Goal: Task Accomplishment & Management: Manage account settings

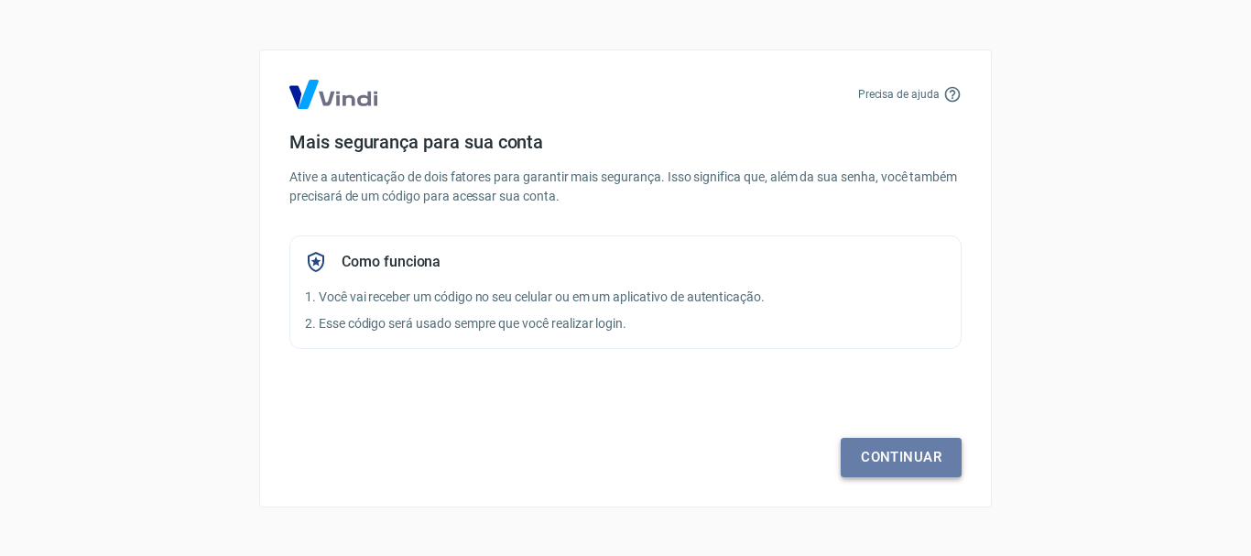
click at [910, 448] on link "Continuar" at bounding box center [901, 457] width 121 height 38
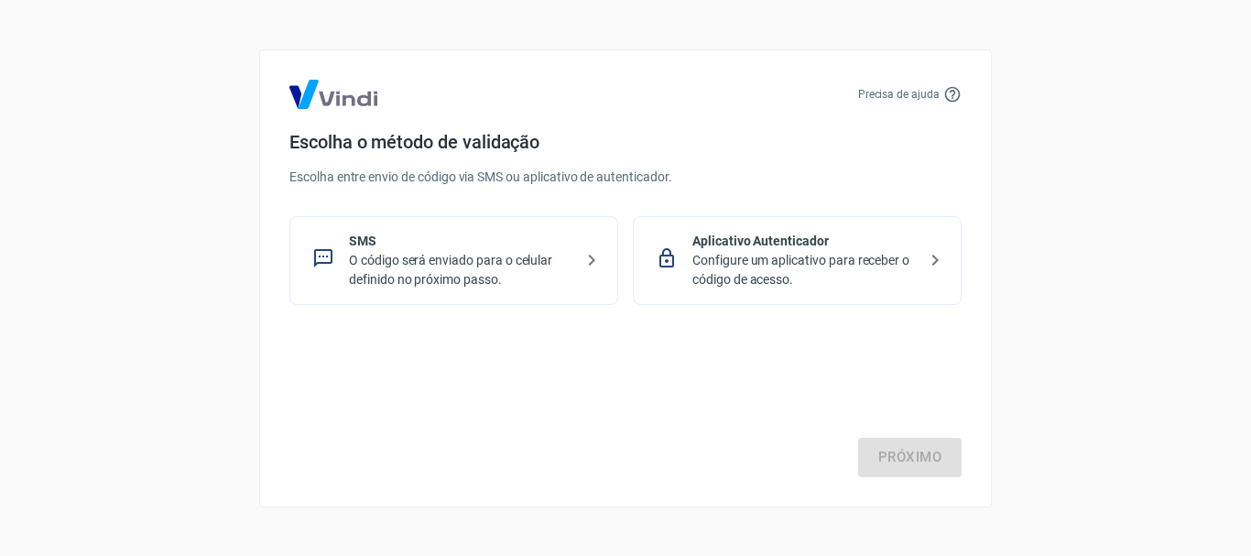
click at [810, 269] on p "Configure um aplicativo para receber o código de acesso." at bounding box center [804, 270] width 224 height 38
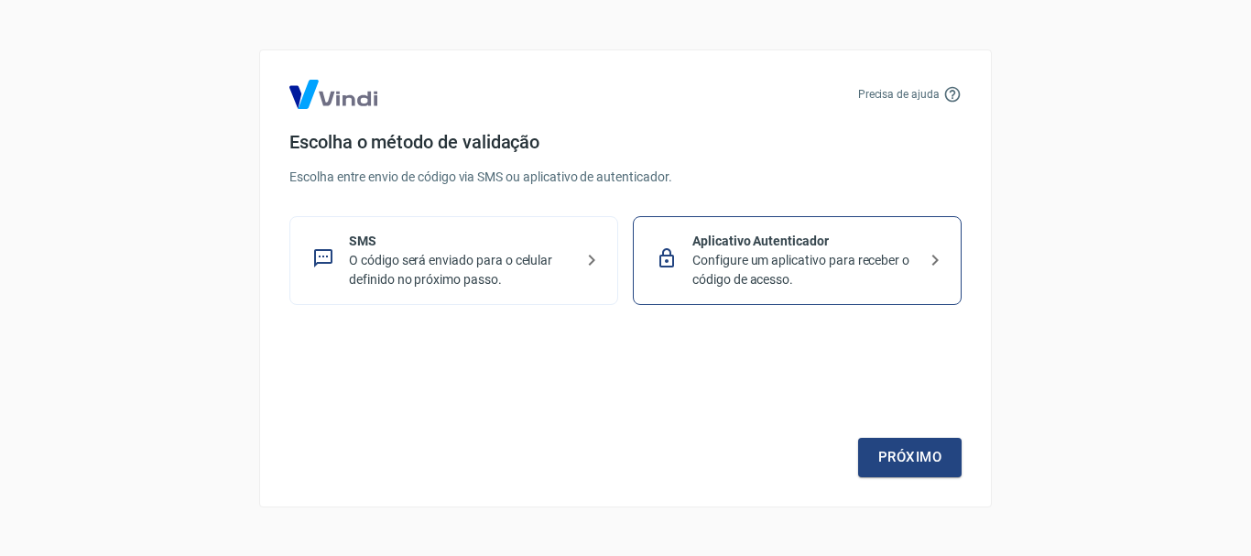
click at [893, 437] on div "Próximo" at bounding box center [625, 402] width 672 height 150
click at [892, 450] on link "Próximo" at bounding box center [909, 457] width 103 height 38
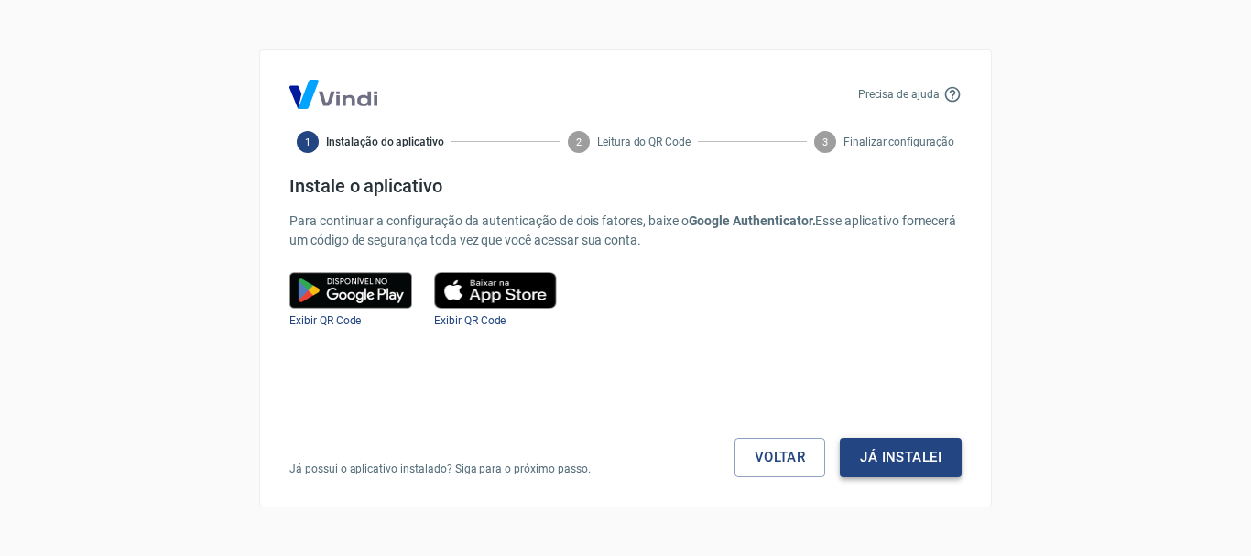
click at [909, 449] on button "Já instalei" at bounding box center [901, 457] width 122 height 38
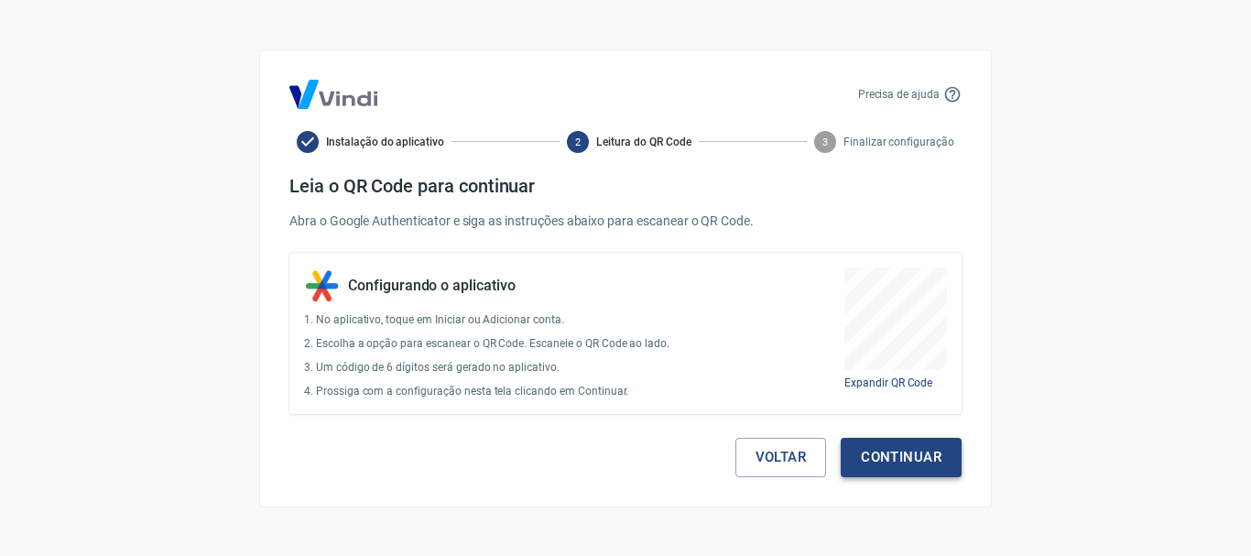
click at [883, 461] on button "Continuar" at bounding box center [901, 457] width 121 height 38
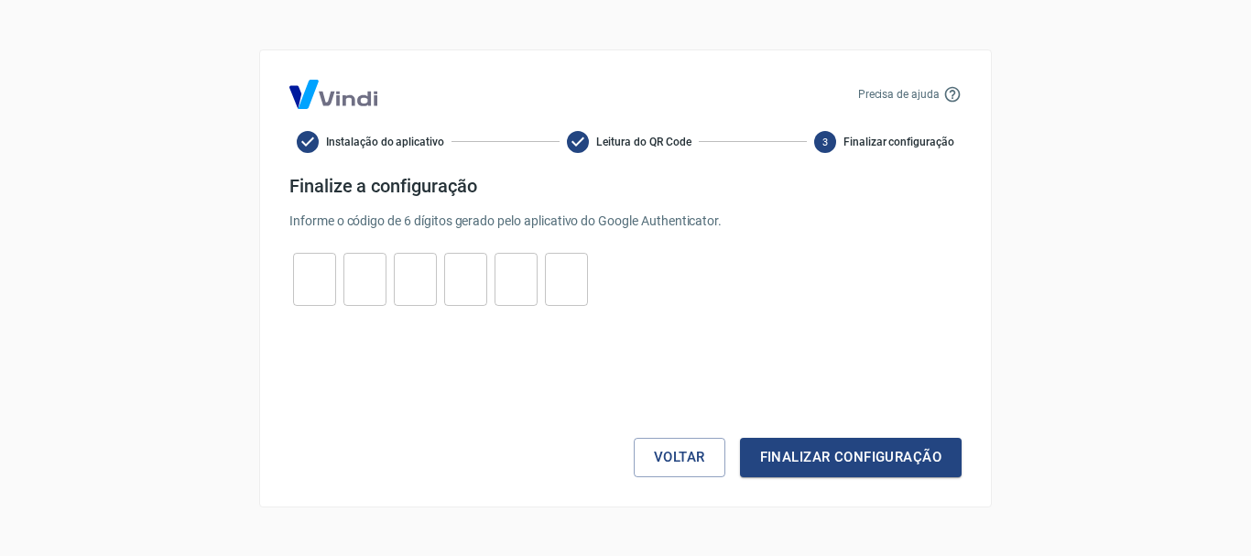
click at [320, 277] on input "tel" at bounding box center [314, 278] width 43 height 39
type input "1"
type input "0"
type input "5"
type input "4"
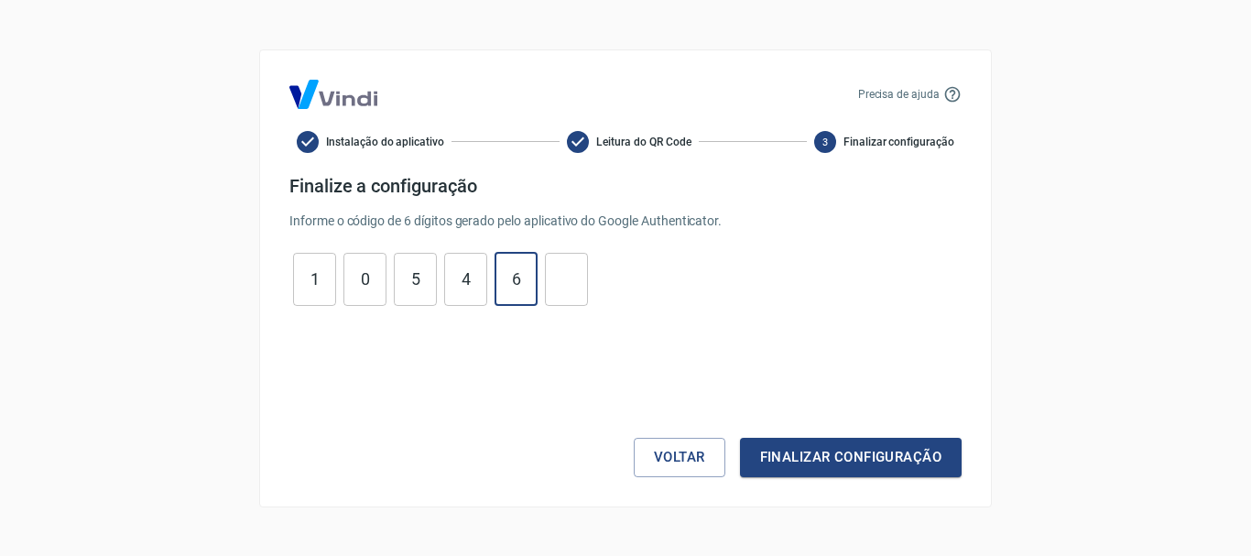
type input "6"
type input "1"
click at [854, 472] on button "Finalizar configuração" at bounding box center [851, 457] width 222 height 38
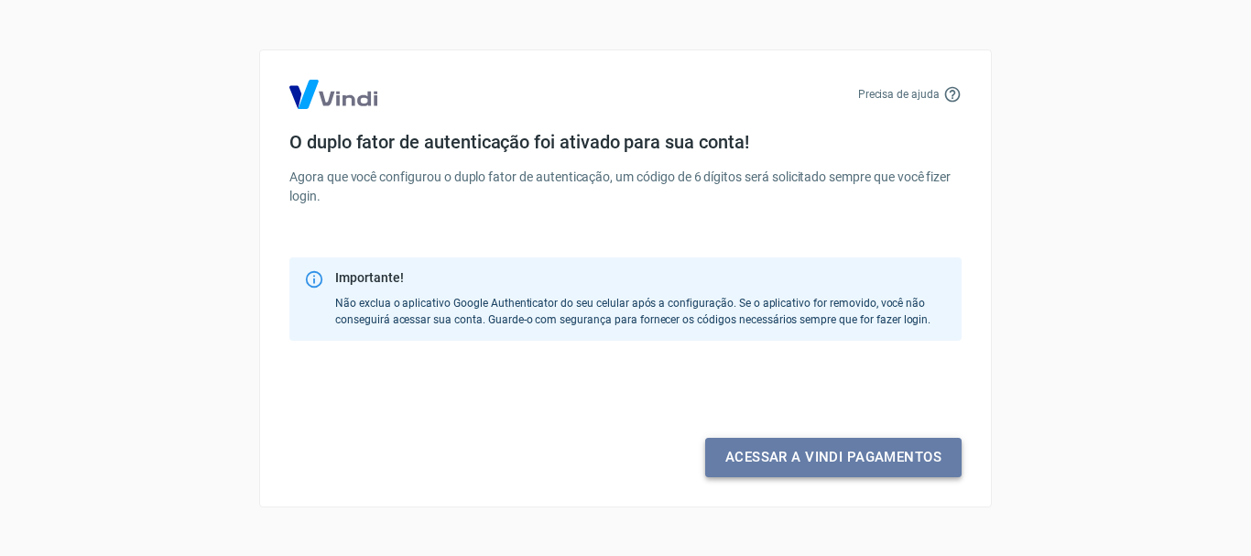
click at [850, 462] on link "Acessar a Vindi pagamentos" at bounding box center [833, 457] width 256 height 38
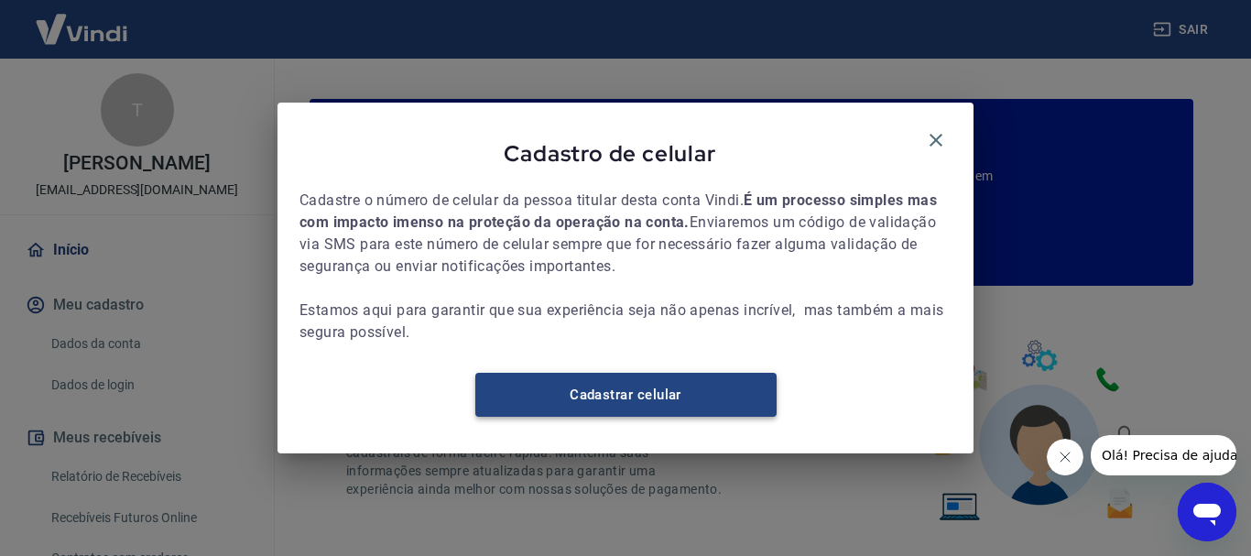
click at [692, 398] on link "Cadastrar celular" at bounding box center [625, 395] width 301 height 44
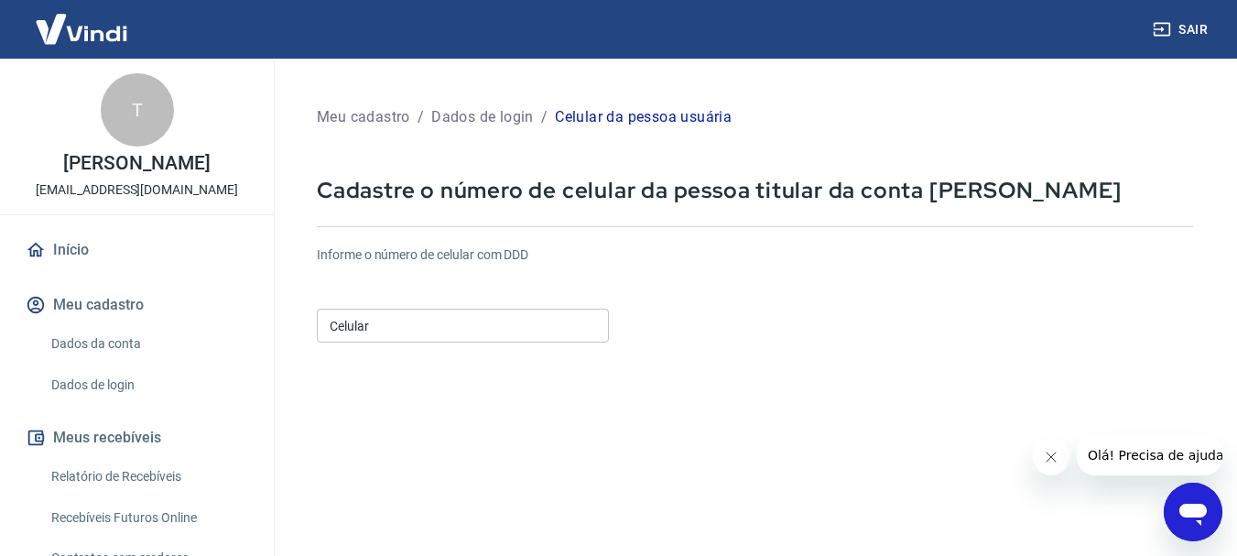
click at [474, 326] on input "Celular" at bounding box center [463, 326] width 292 height 34
click at [463, 370] on form "Informe o número de celular com DDD Celular (55) 53991-7421 Celular Continuar C…" at bounding box center [755, 499] width 876 height 536
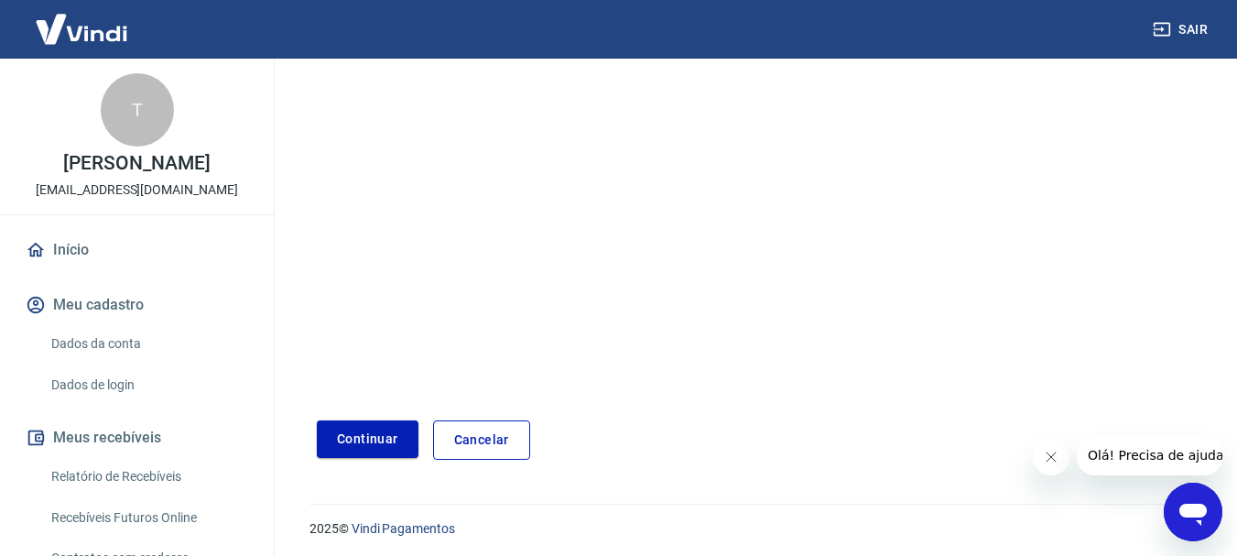
scroll to position [311, 0]
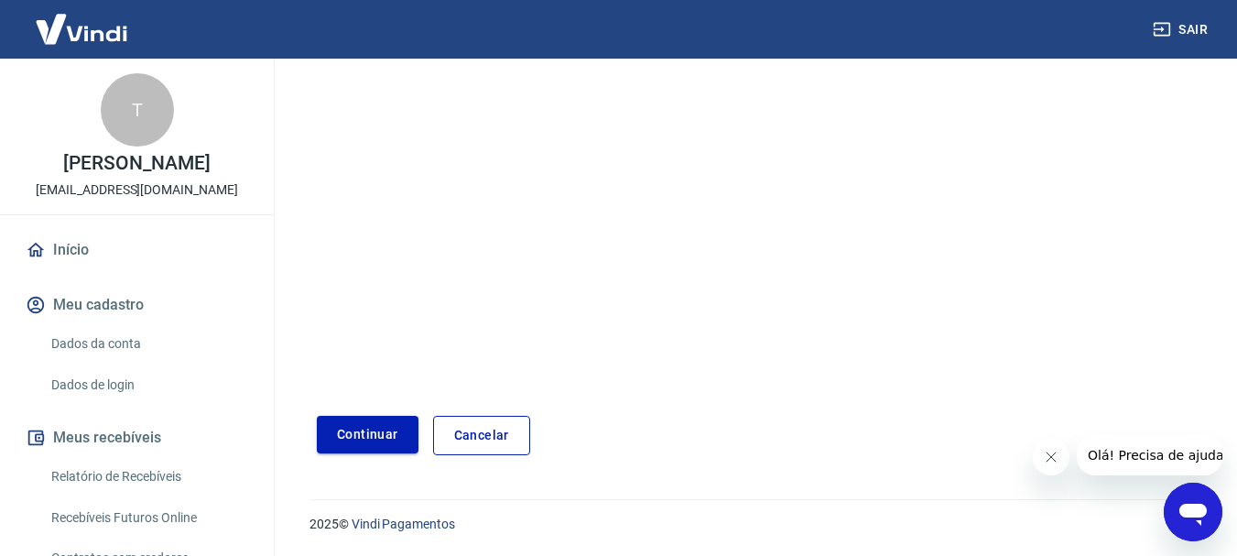
click at [345, 423] on button "Continuar" at bounding box center [368, 435] width 102 height 38
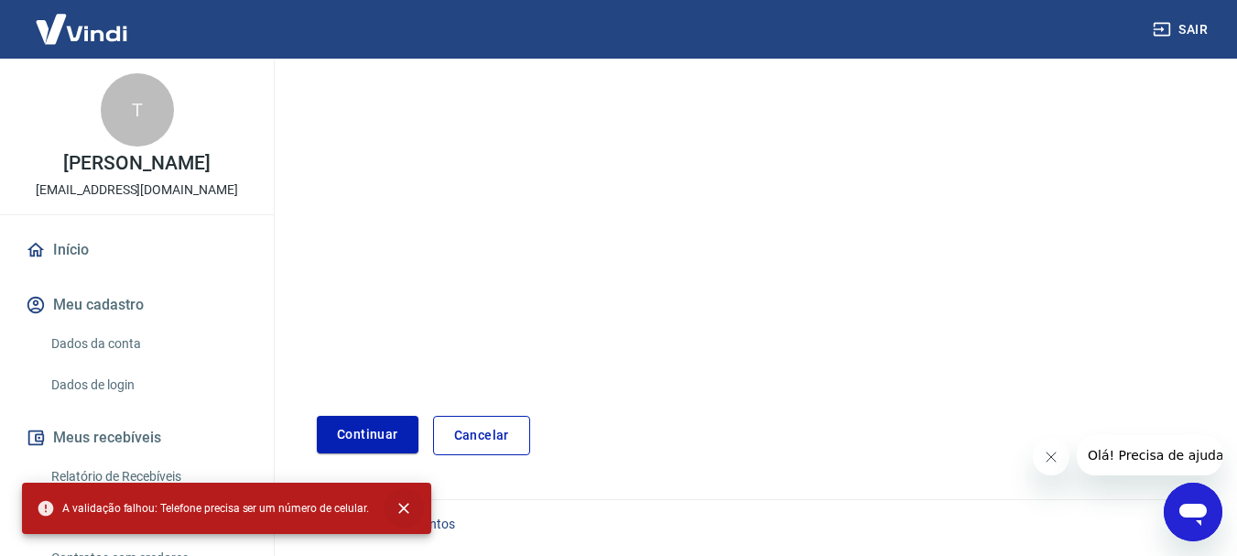
click at [406, 504] on icon "close" at bounding box center [404, 508] width 18 height 18
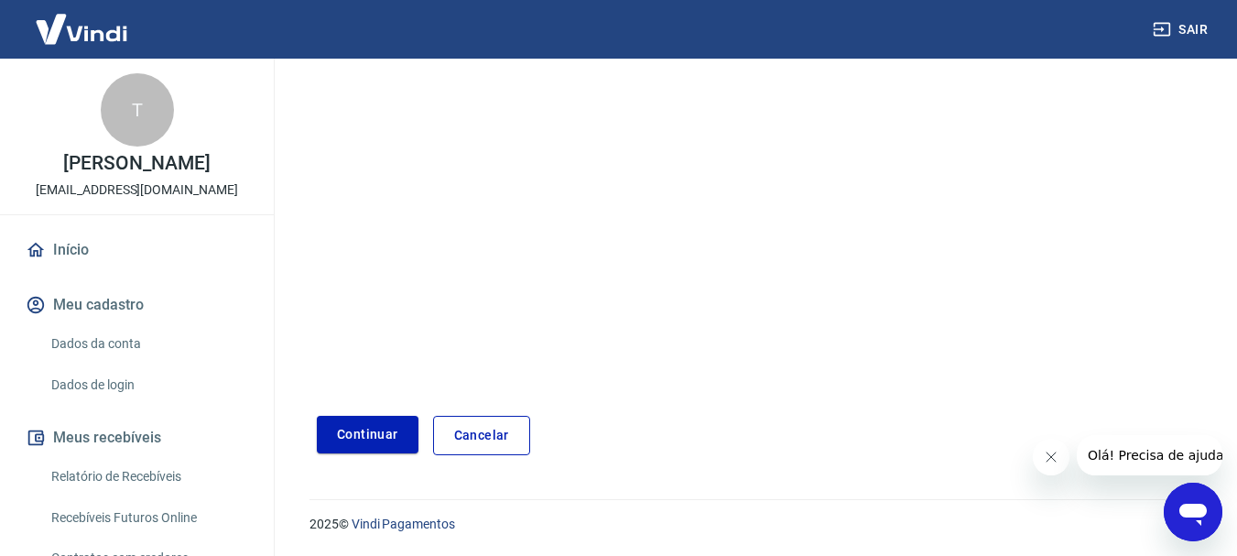
scroll to position [0, 0]
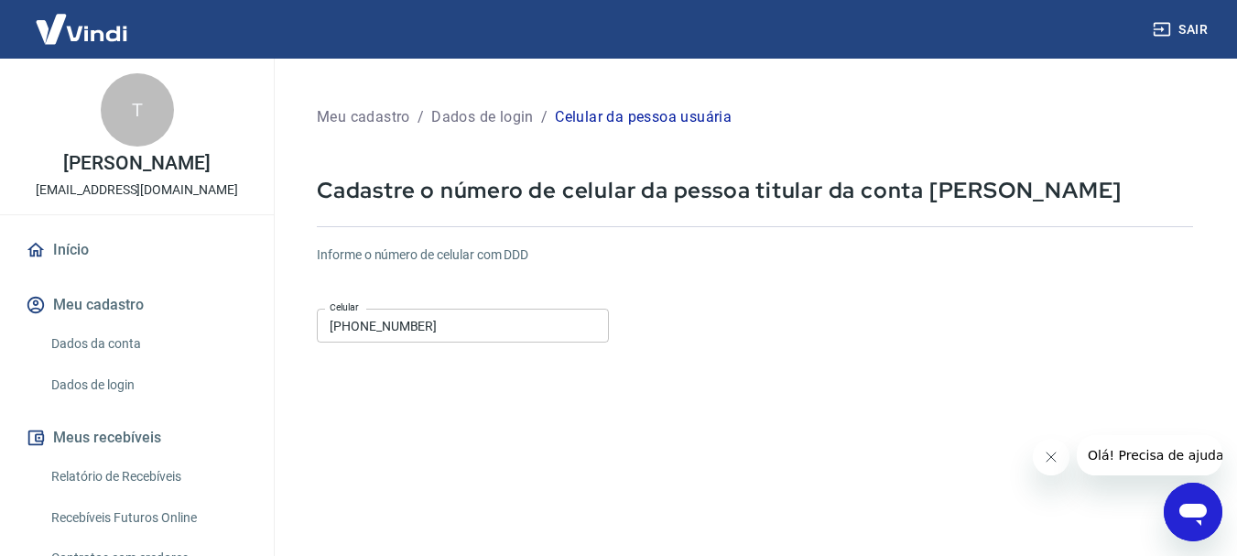
click at [375, 331] on input "(55) 53991-7421" at bounding box center [463, 326] width 292 height 34
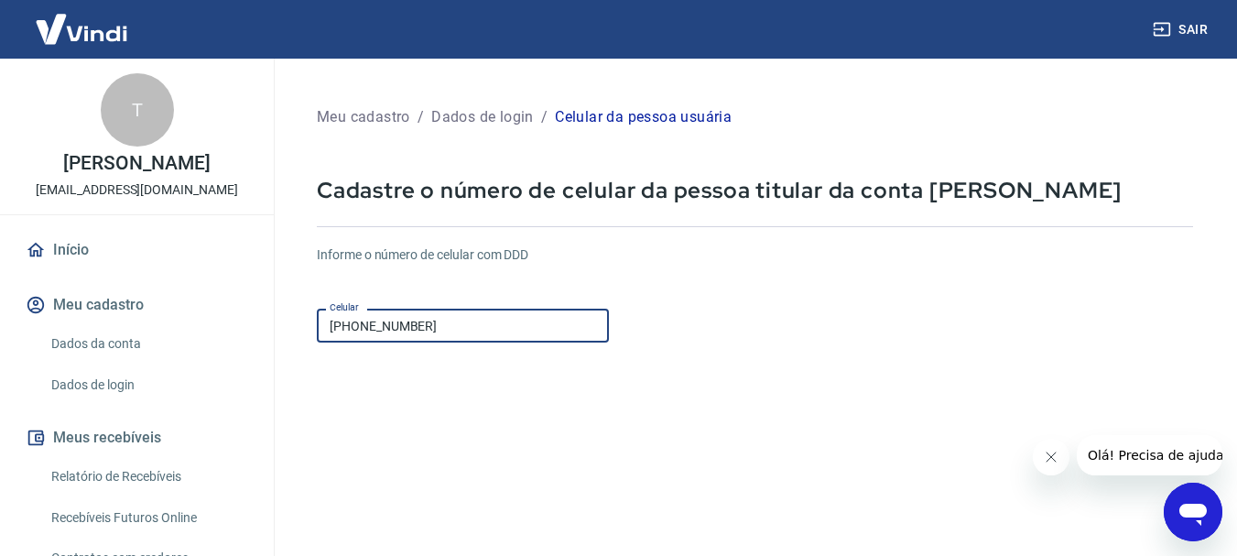
drag, startPoint x: 368, startPoint y: 325, endPoint x: 299, endPoint y: 329, distance: 69.7
click at [299, 329] on div "Meu cadastro / Dados de login / Celular da pessoa usuária Cadastre o número de …" at bounding box center [755, 435] width 920 height 708
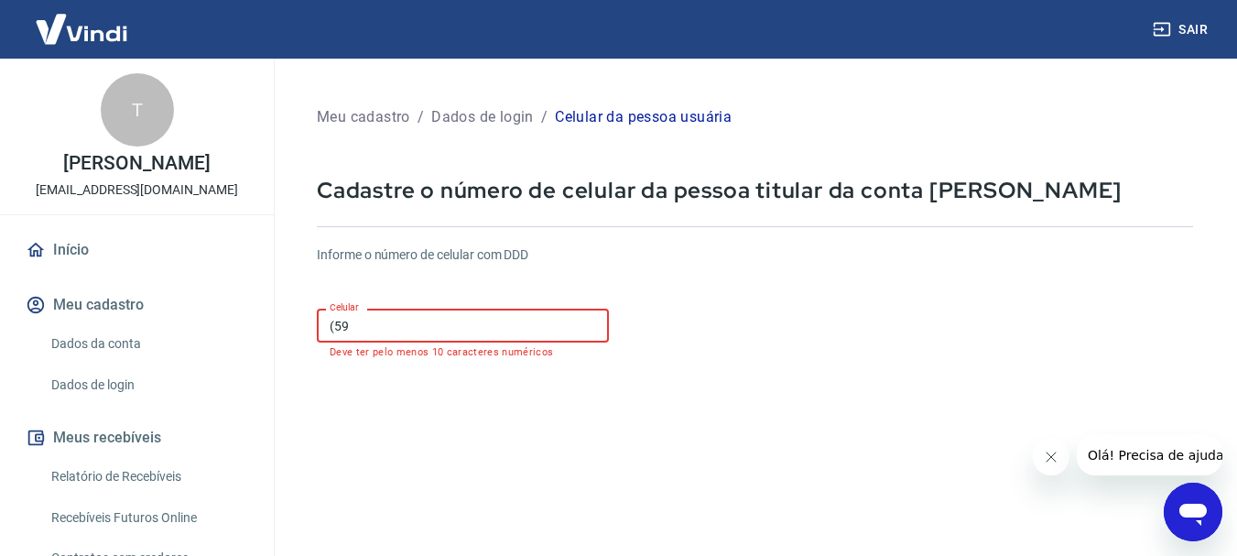
type input "(5"
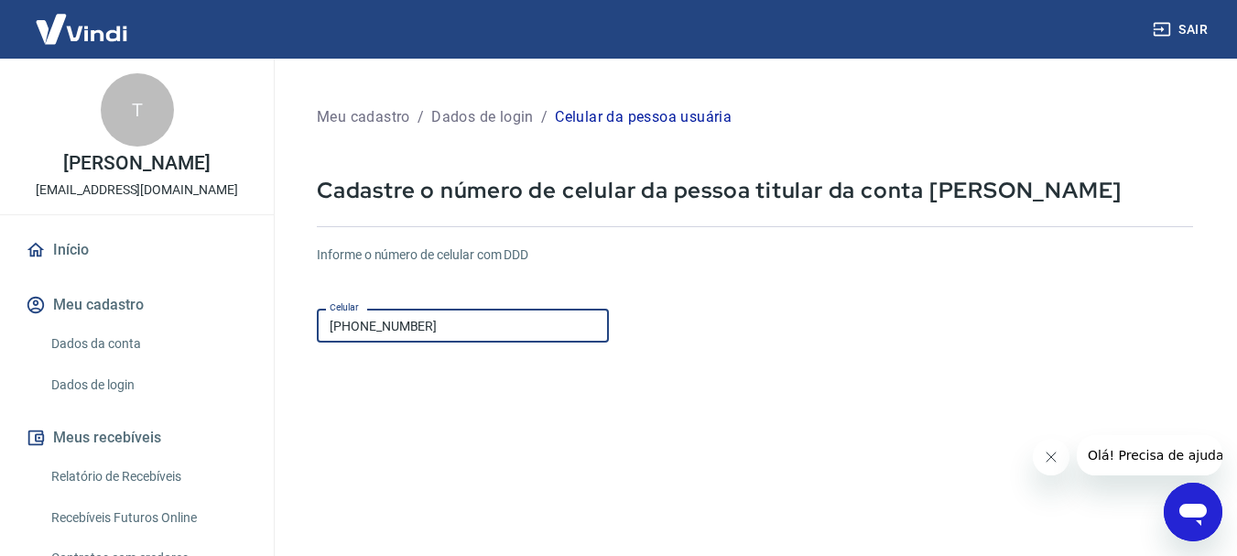
type input "[PHONE_NUMBER]"
click at [515, 429] on form "Informe o número de celular com DDD Celular [PHONE_NUMBER] Celular Continuar Ca…" at bounding box center [755, 499] width 876 height 536
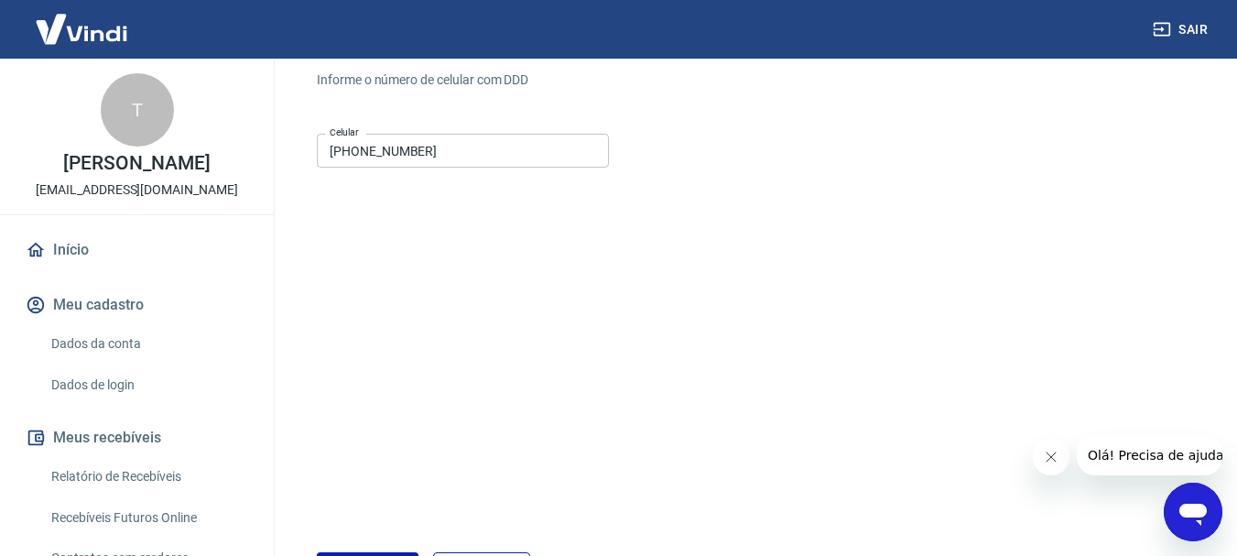
scroll to position [311, 0]
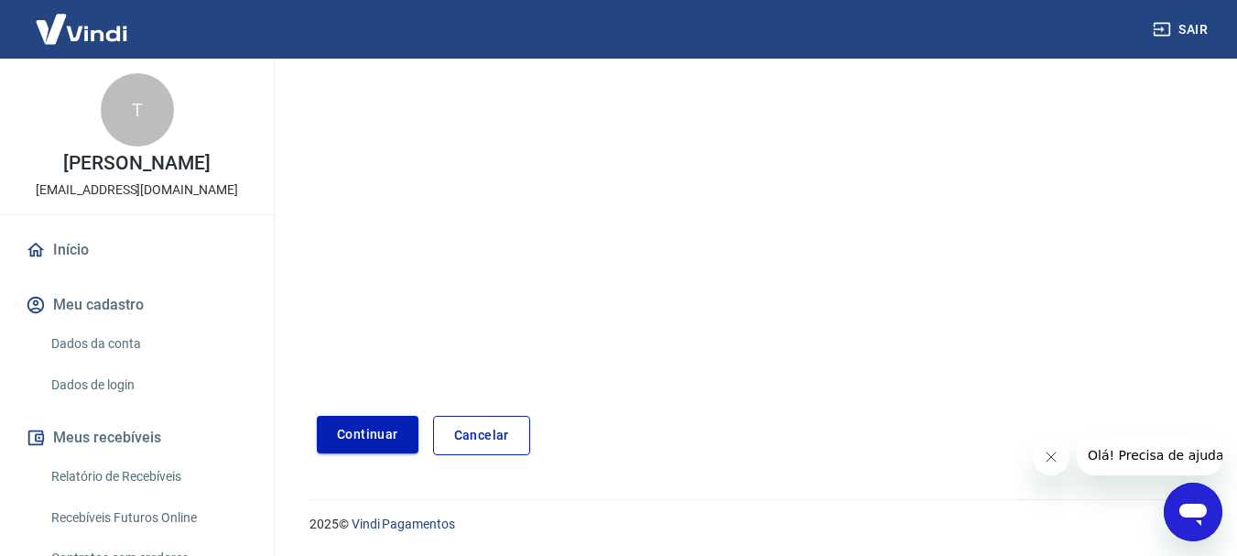
click at [374, 429] on button "Continuar" at bounding box center [368, 435] width 102 height 38
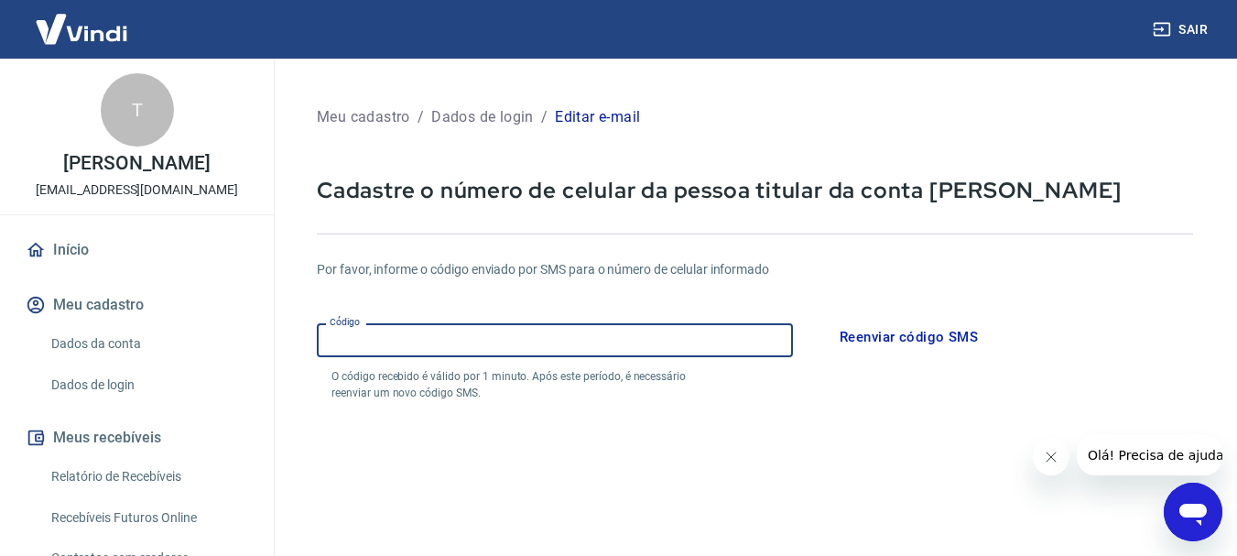
click at [423, 345] on input "Código" at bounding box center [555, 340] width 476 height 34
type input "309588"
click at [425, 410] on form "Por favor, informe o código enviado por SMS para o número de celular informado …" at bounding box center [755, 537] width 876 height 598
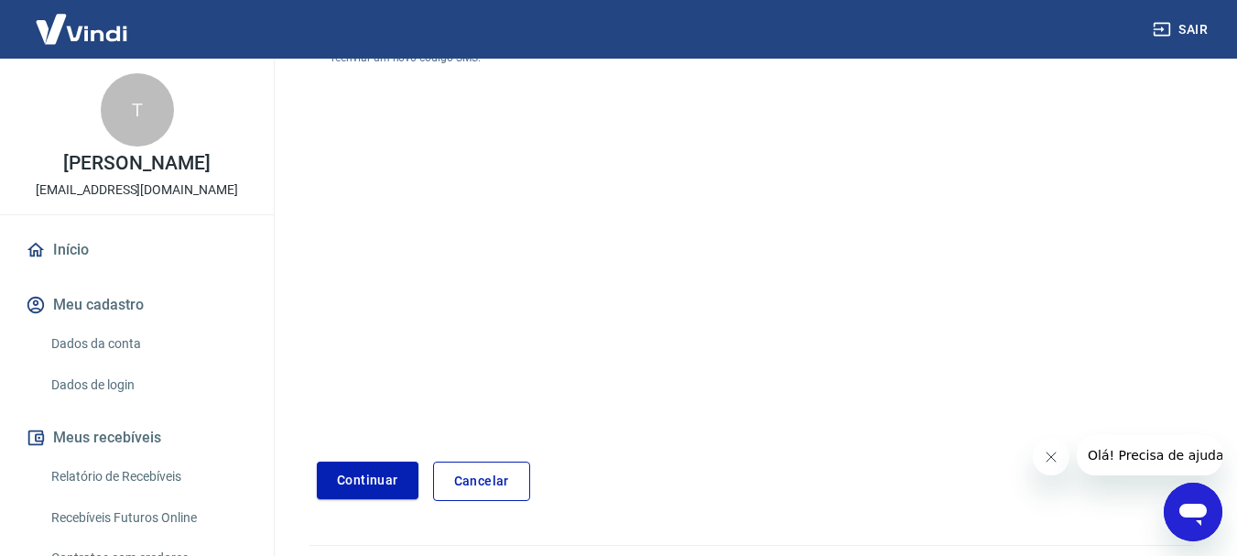
scroll to position [320, 0]
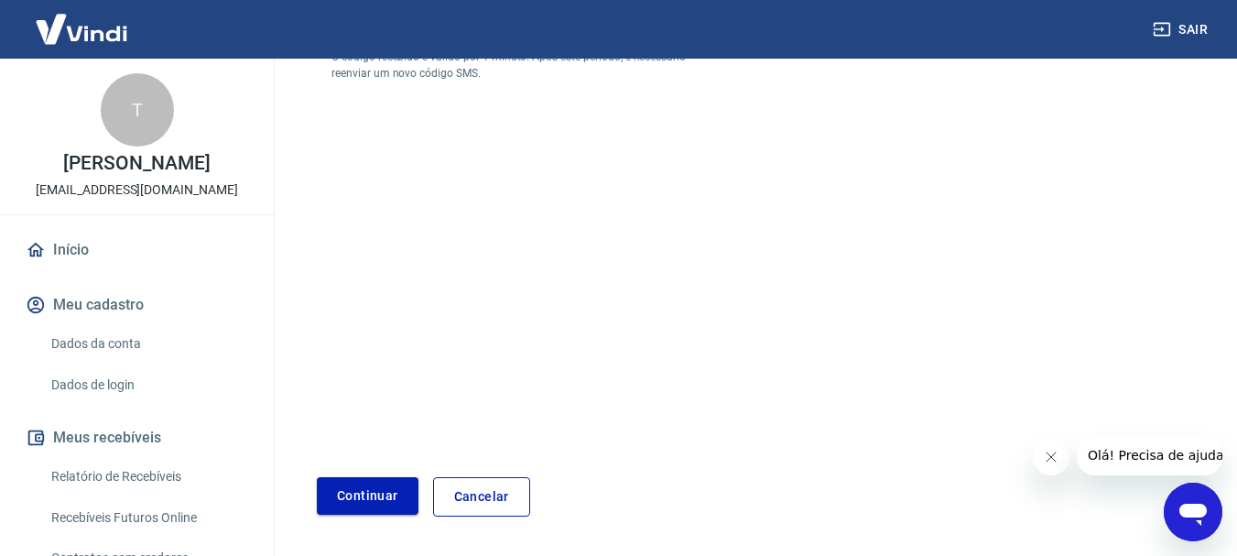
click at [365, 488] on button "Continuar" at bounding box center [368, 496] width 102 height 38
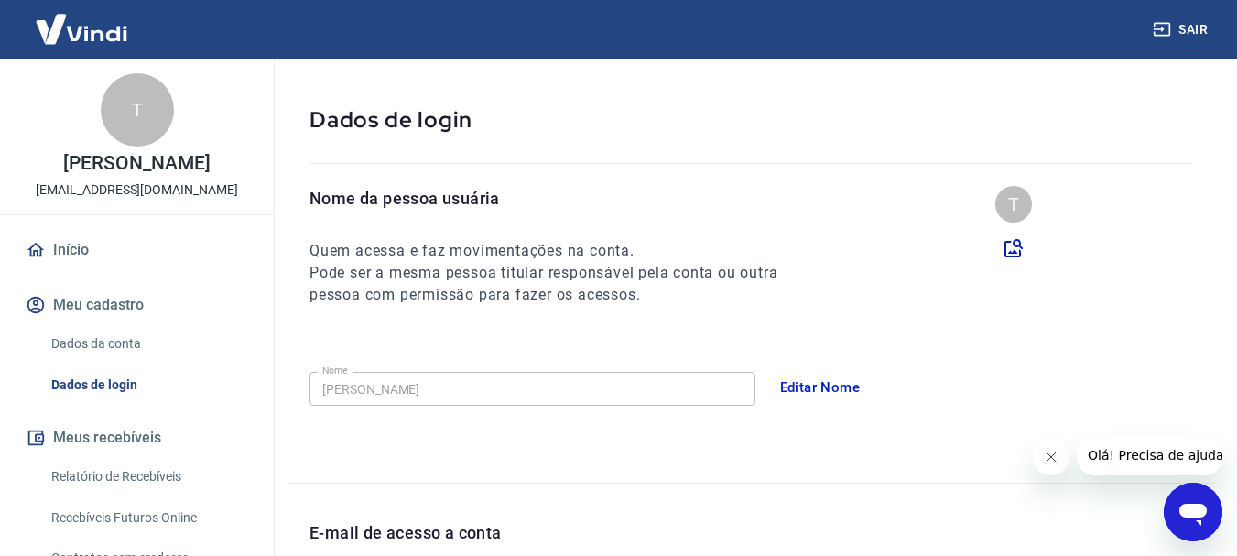
scroll to position [72, 0]
click at [817, 383] on button "Editar Nome" at bounding box center [820, 385] width 101 height 38
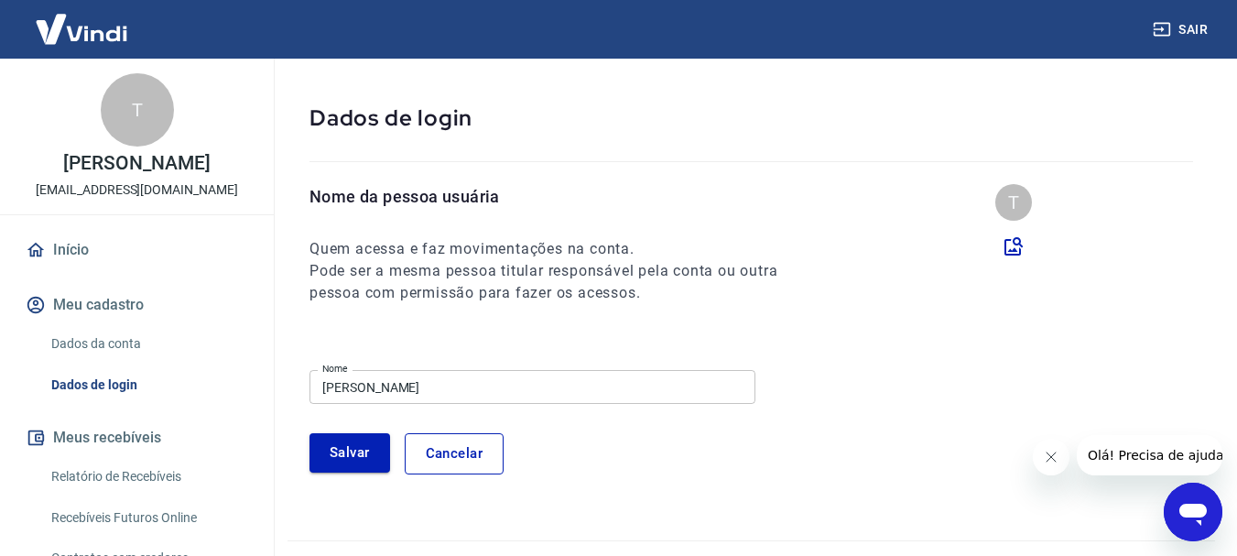
click at [337, 451] on button "Salvar" at bounding box center [350, 452] width 81 height 38
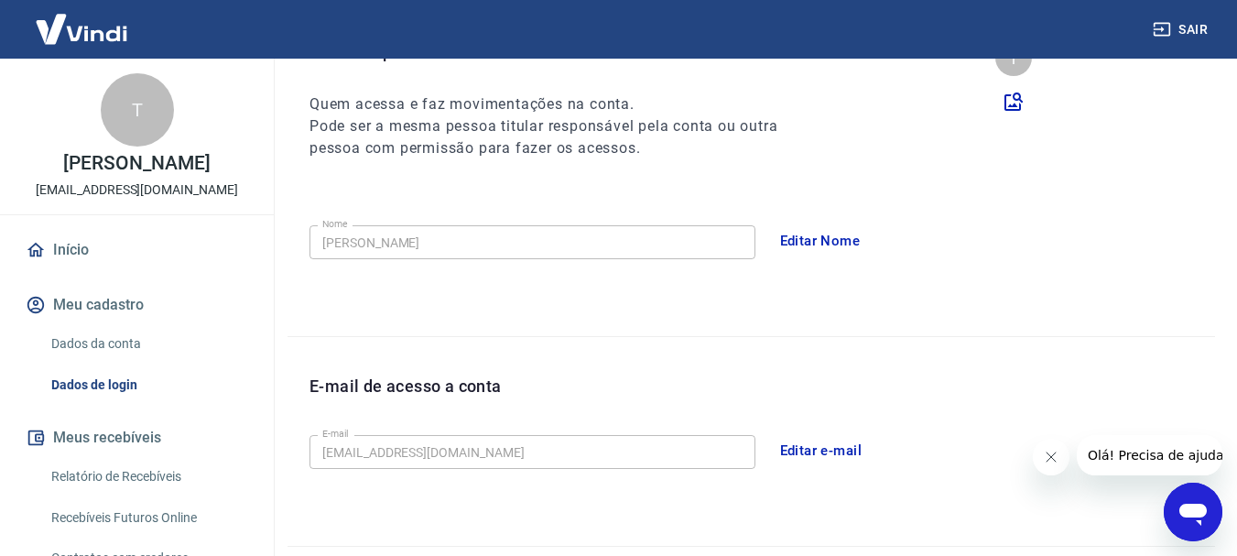
scroll to position [211, 0]
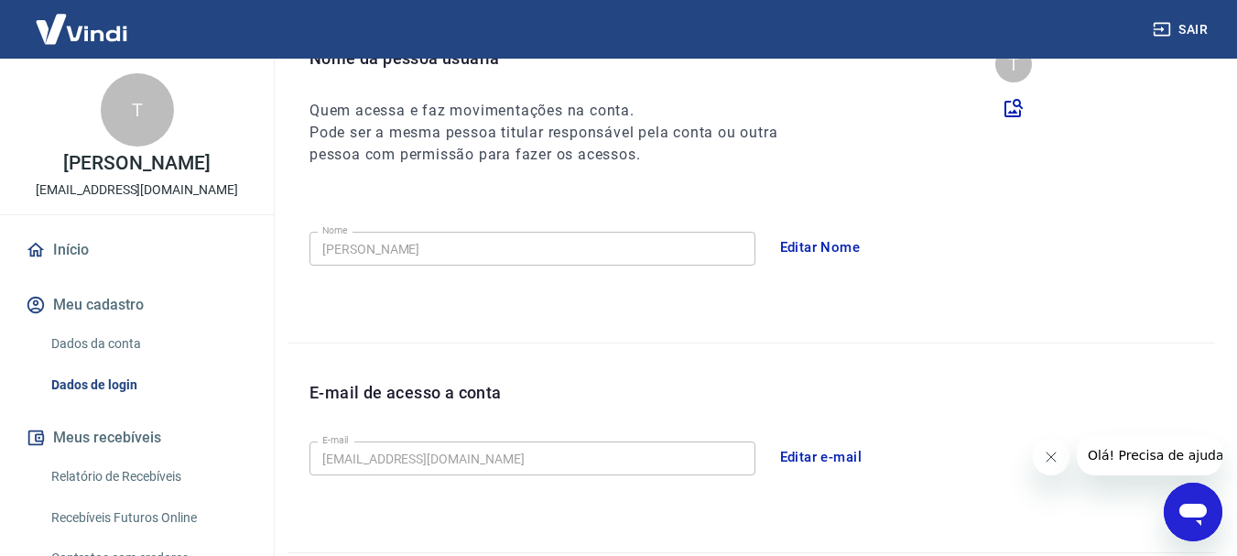
click at [70, 254] on link "Início" at bounding box center [137, 250] width 230 height 40
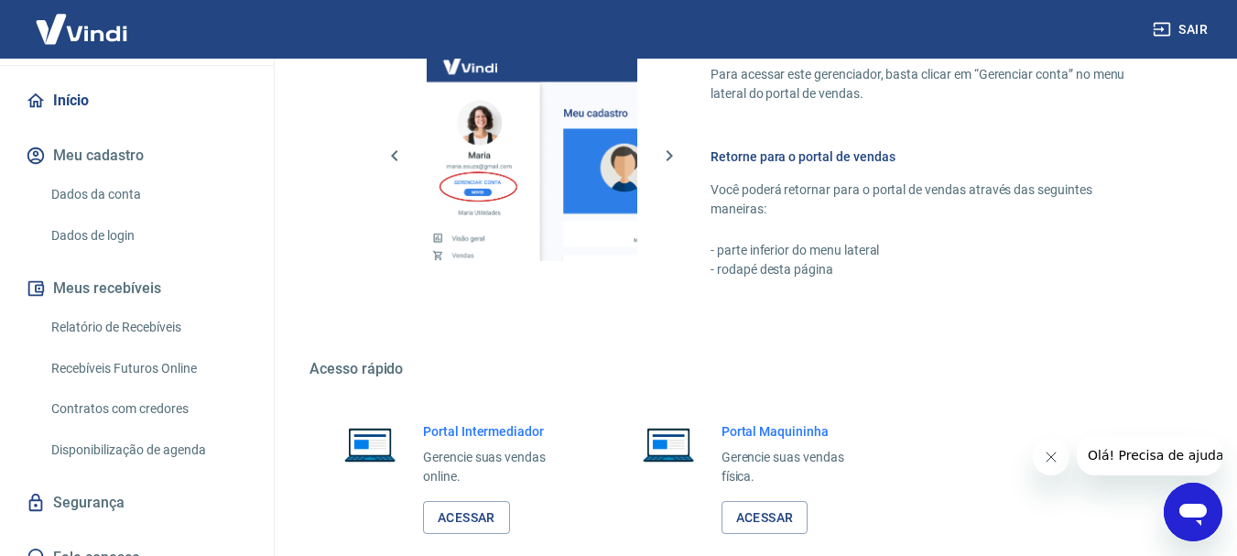
scroll to position [158, 0]
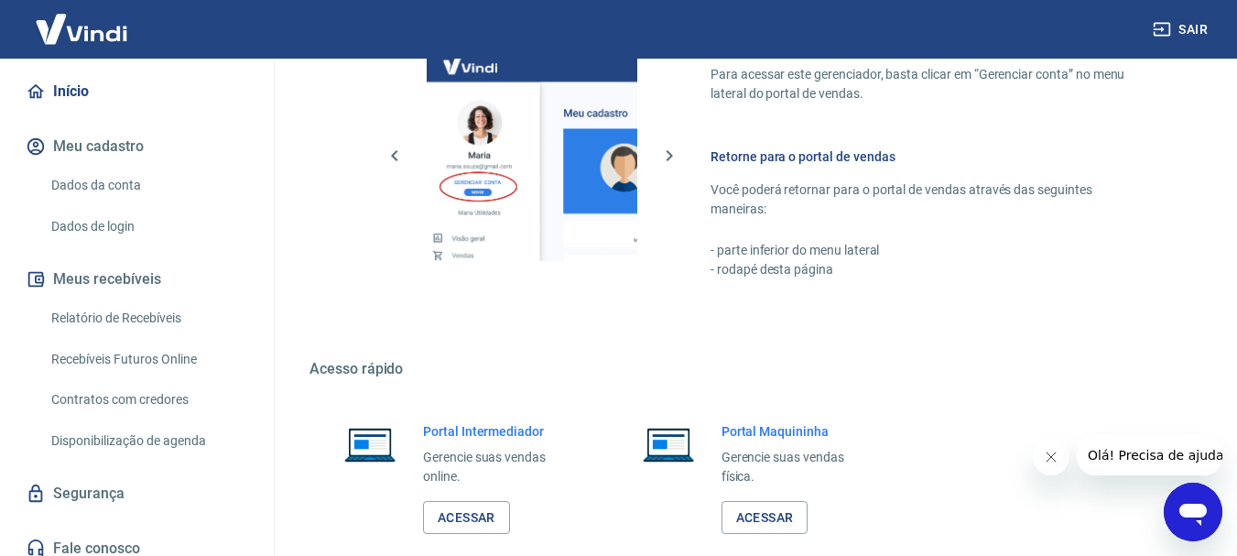
click at [123, 310] on link "Relatório de Recebíveis" at bounding box center [148, 318] width 208 height 38
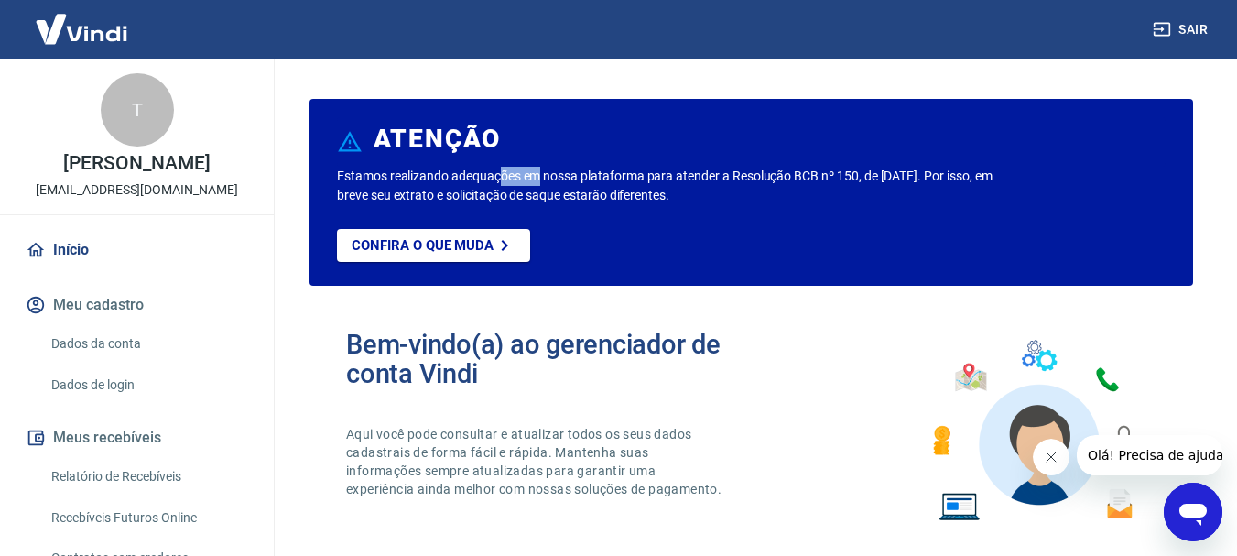
drag, startPoint x: 499, startPoint y: 176, endPoint x: 543, endPoint y: 170, distance: 44.3
click at [543, 170] on p "Estamos realizando adequações em nossa plataforma para atender a Resolução BCB …" at bounding box center [668, 186] width 663 height 38
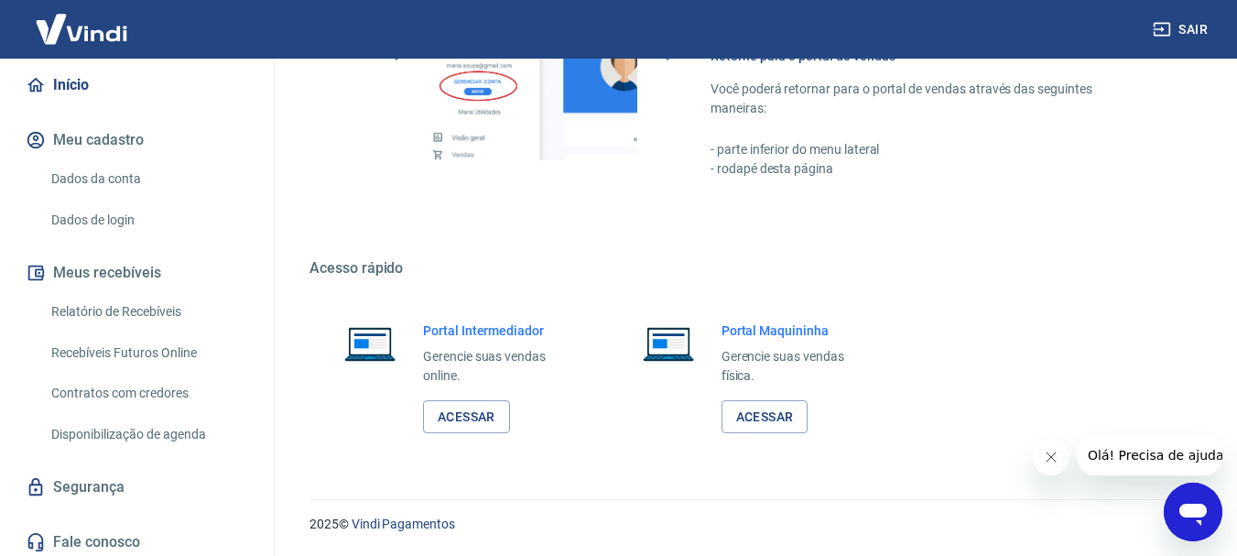
scroll to position [166, 0]
click at [136, 344] on link "Recebíveis Futuros Online" at bounding box center [148, 352] width 208 height 38
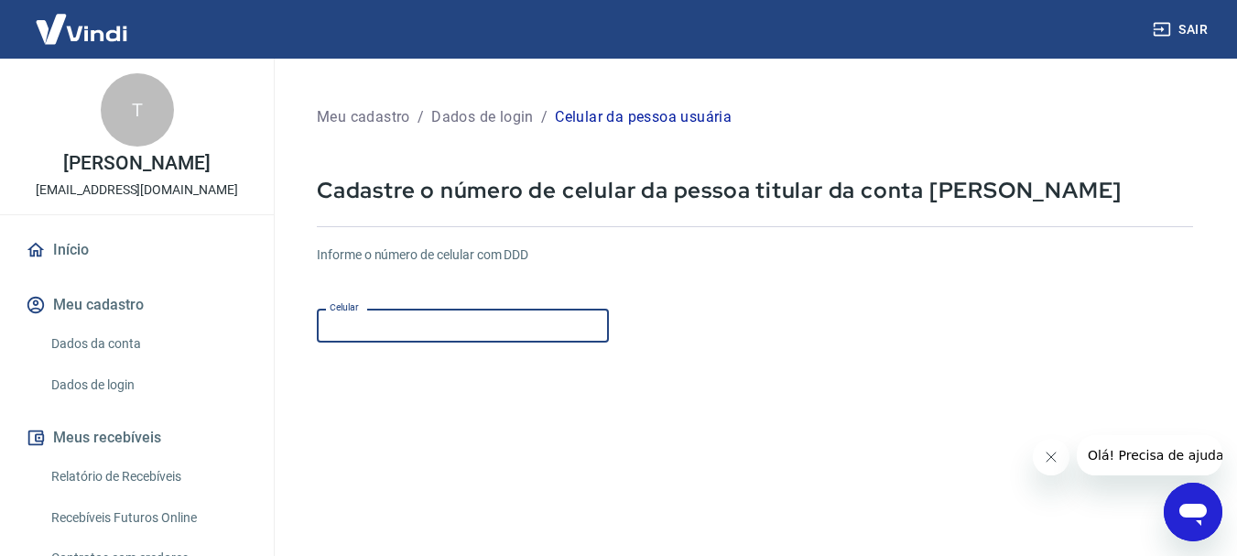
click at [550, 327] on input "Celular" at bounding box center [463, 326] width 292 height 34
type input "[PHONE_NUMBER]"
click at [460, 437] on form "Informe o número de celular com DDD Celular [PHONE_NUMBER] Celular Continuar Ca…" at bounding box center [755, 499] width 876 height 536
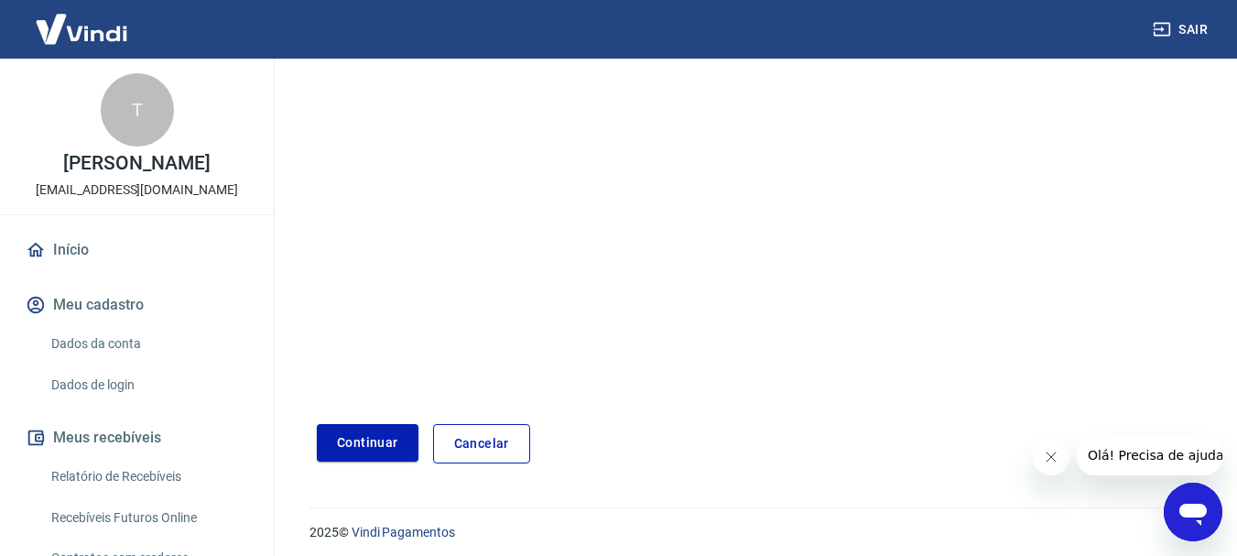
scroll to position [311, 0]
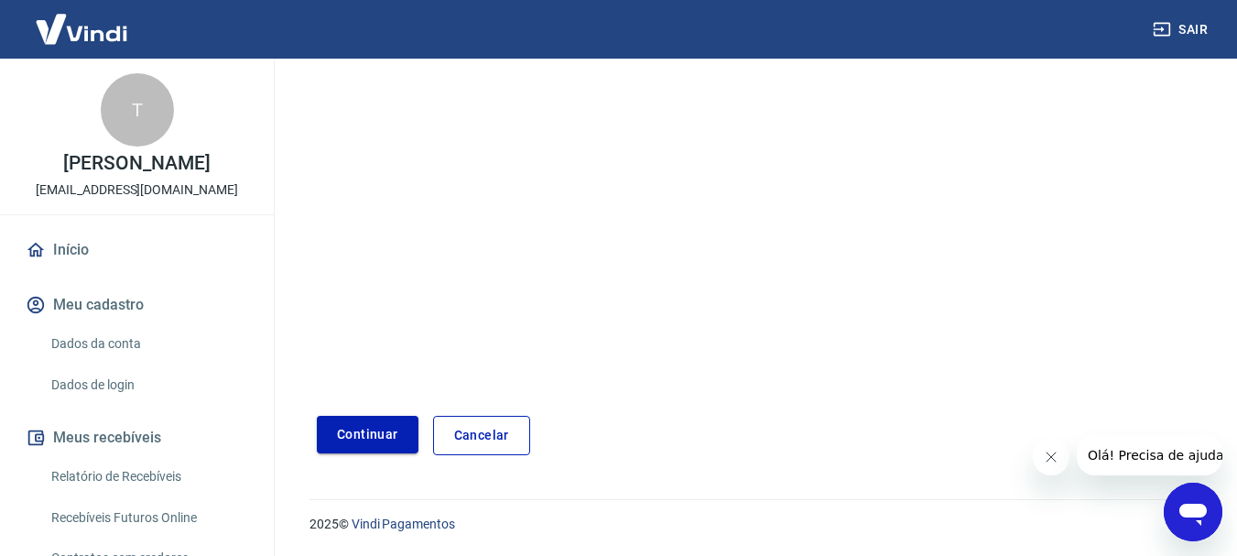
click at [357, 437] on button "Continuar" at bounding box center [368, 435] width 102 height 38
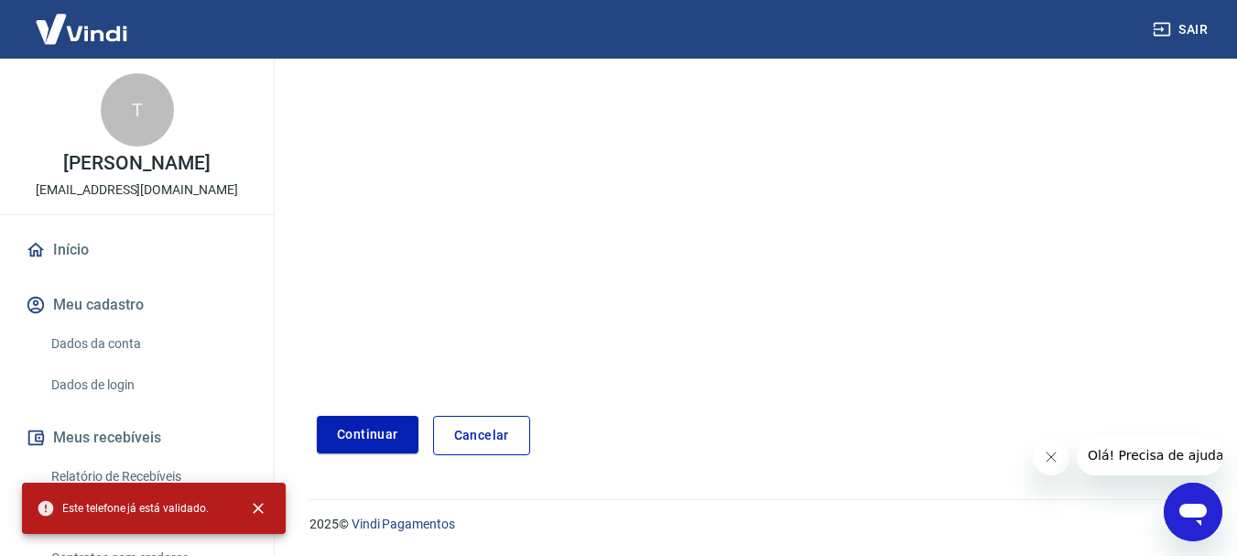
click at [397, 278] on form "Informe o número de celular com DDD Celular [PHONE_NUMBER] Celular Continuar Ca…" at bounding box center [755, 187] width 876 height 536
